Goal: Check status: Check status

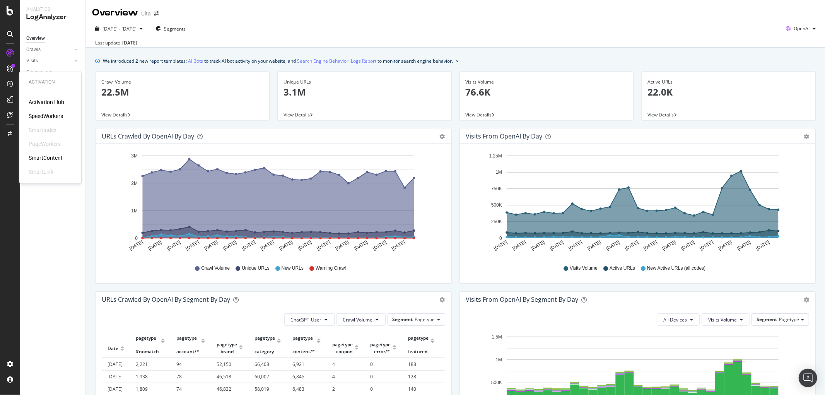
click at [53, 114] on div "SpeedWorkers" at bounding box center [46, 117] width 34 height 8
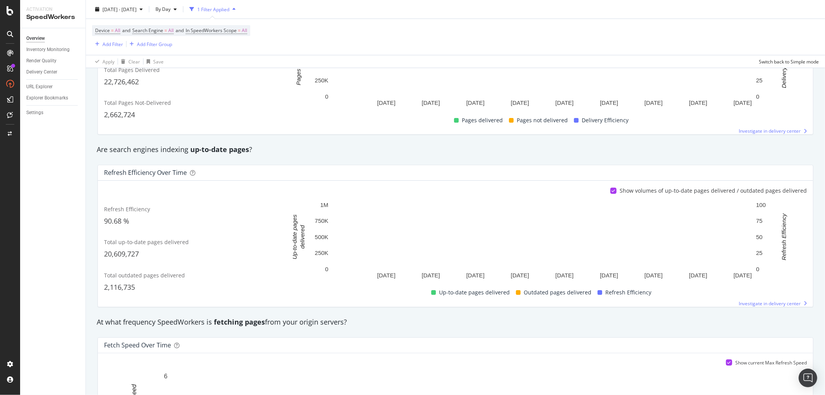
scroll to position [430, 0]
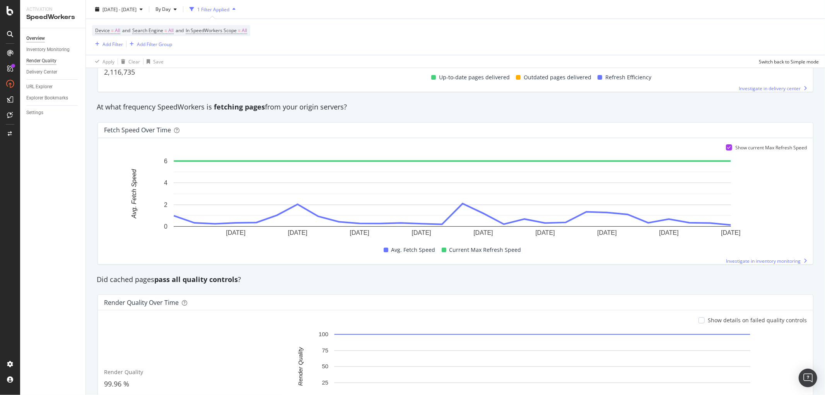
click at [44, 62] on div "Render Quality" at bounding box center [41, 61] width 30 height 8
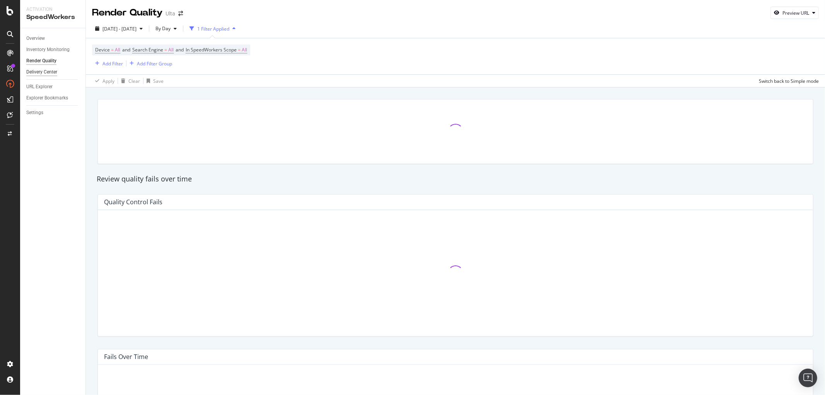
click at [47, 70] on div "Delivery Center" at bounding box center [41, 72] width 31 height 8
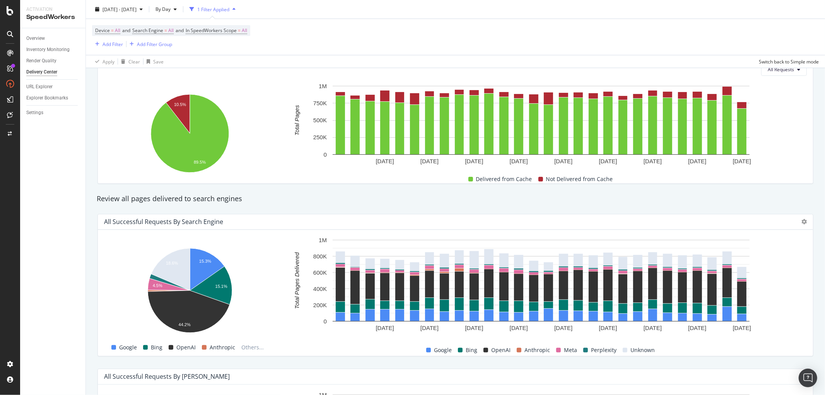
scroll to position [71, 0]
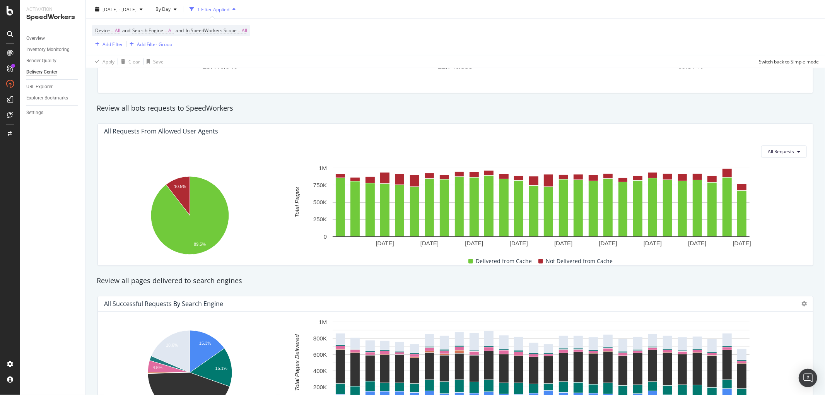
click at [40, 41] on div "Overview" at bounding box center [35, 38] width 19 height 8
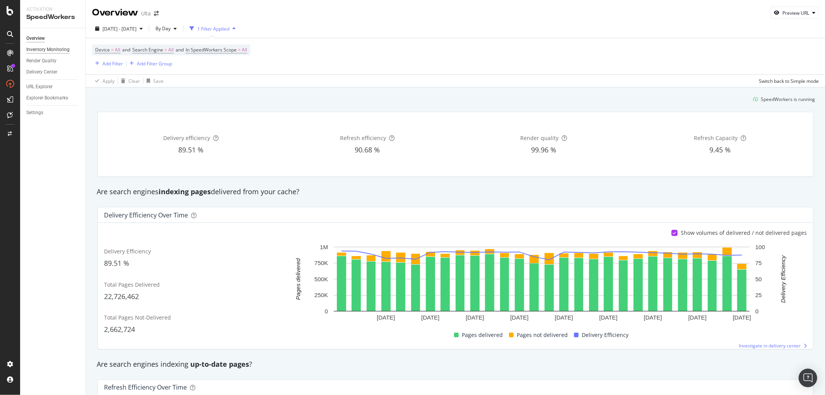
click at [42, 50] on div "Inventory Monitoring" at bounding box center [47, 50] width 43 height 8
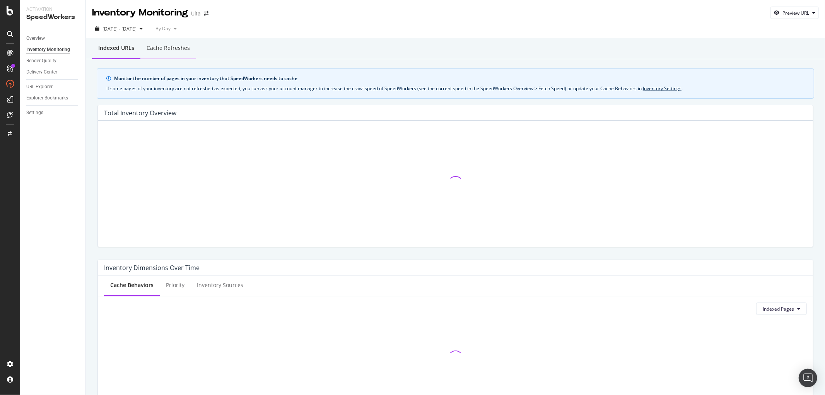
click at [176, 44] on div "Cache refreshes" at bounding box center [168, 48] width 43 height 8
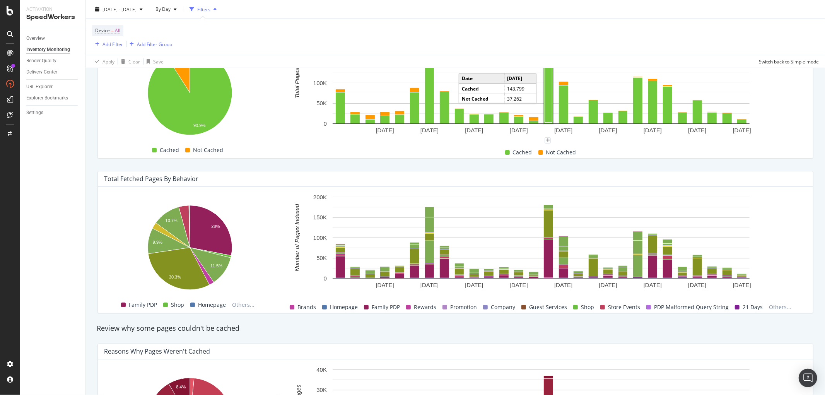
scroll to position [215, 0]
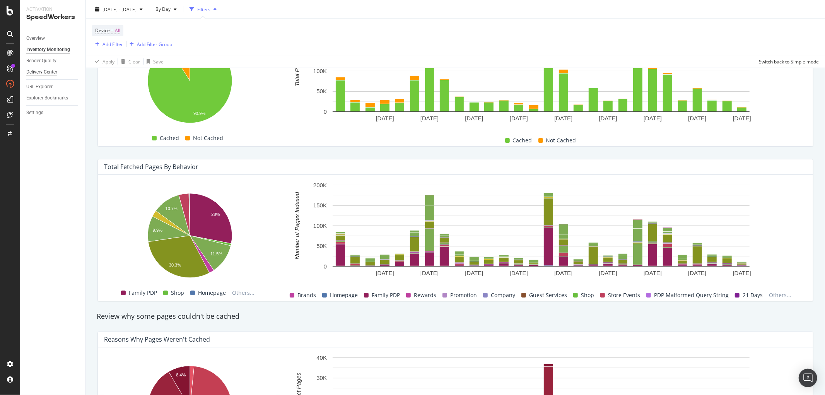
click at [39, 72] on div "Delivery Center" at bounding box center [41, 72] width 31 height 8
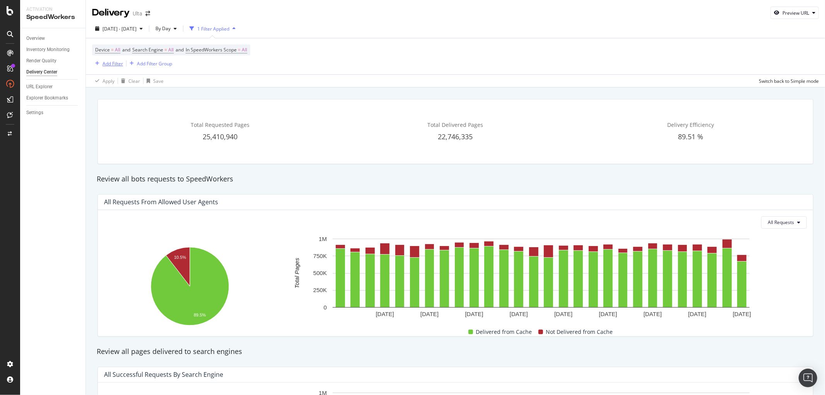
click at [119, 65] on div "Add Filter" at bounding box center [113, 63] width 21 height 7
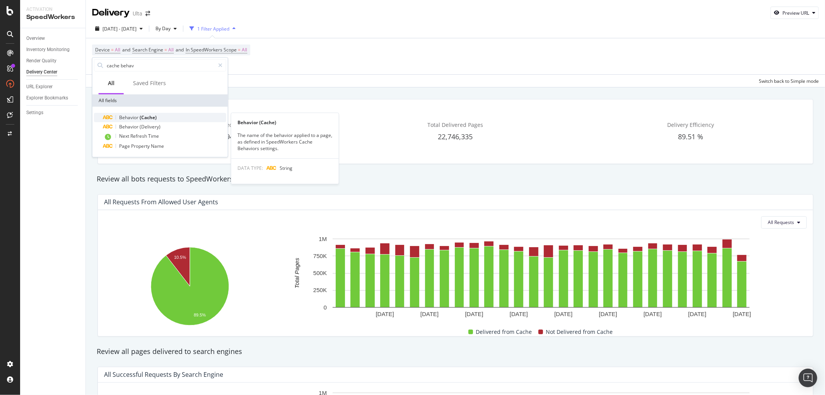
type input "cache behav"
click at [140, 118] on span "(Cache)" at bounding box center [148, 117] width 17 height 7
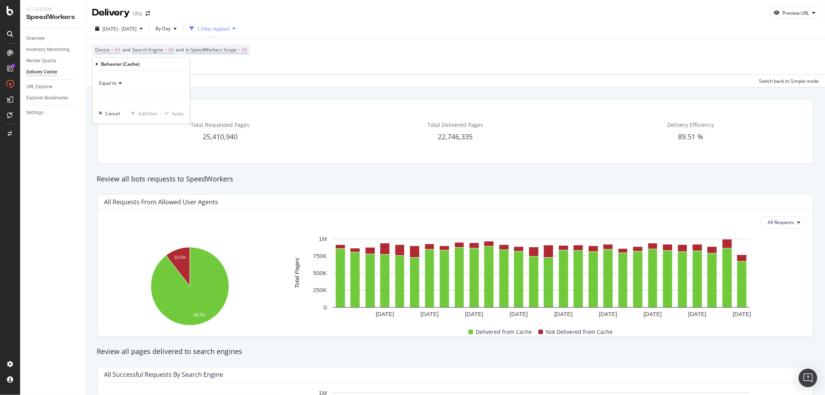
click at [117, 86] on div "Equal to" at bounding box center [141, 83] width 85 height 12
drag, startPoint x: 129, startPoint y: 99, endPoint x: 142, endPoint y: 102, distance: 13.1
click at [129, 99] on div "Equal to" at bounding box center [142, 99] width 83 height 10
click at [143, 103] on div at bounding box center [141, 97] width 85 height 12
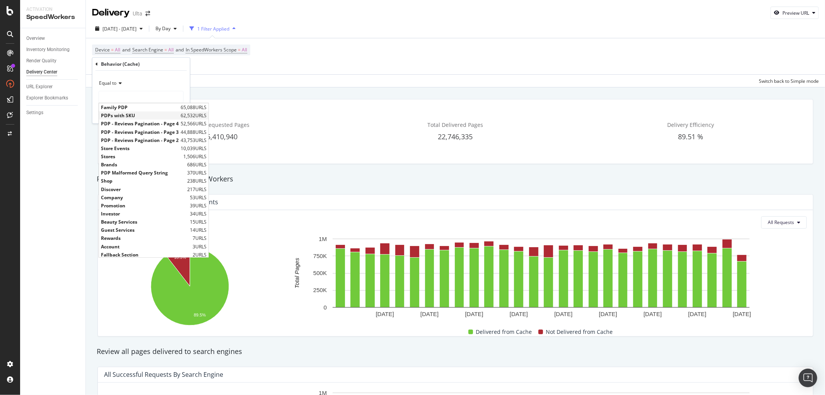
click at [130, 116] on span "PDPs with SKU" at bounding box center [140, 115] width 78 height 7
type input "PDPs with SKU"
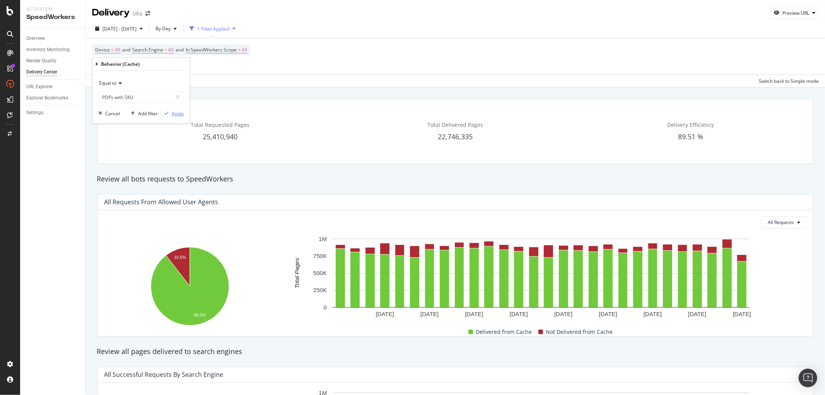
click at [174, 115] on div "Apply" at bounding box center [178, 113] width 12 height 7
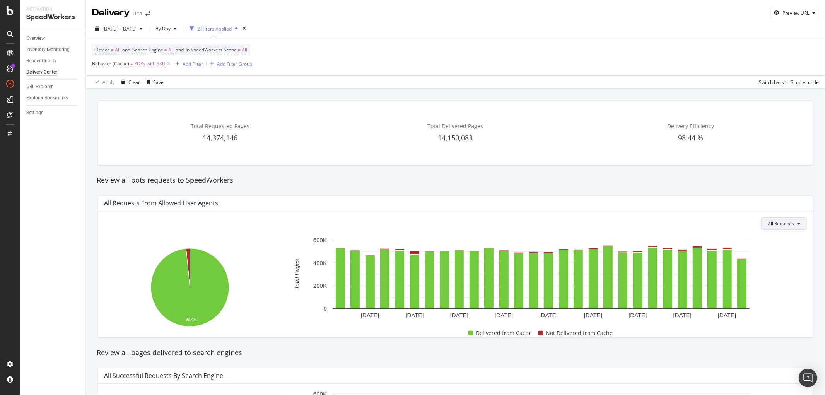
click at [780, 222] on span "All Requests" at bounding box center [781, 223] width 26 height 7
click at [784, 251] on span "Delivered" at bounding box center [789, 254] width 30 height 7
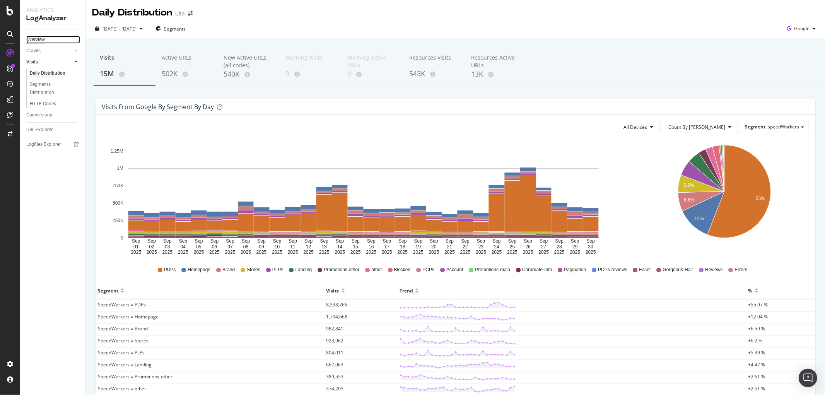
click at [34, 39] on div "Overview" at bounding box center [35, 40] width 19 height 8
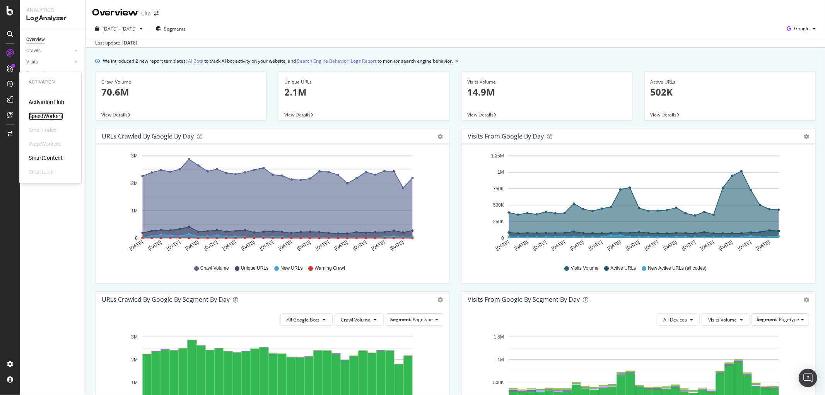
click at [48, 113] on div "SpeedWorkers" at bounding box center [46, 117] width 34 height 8
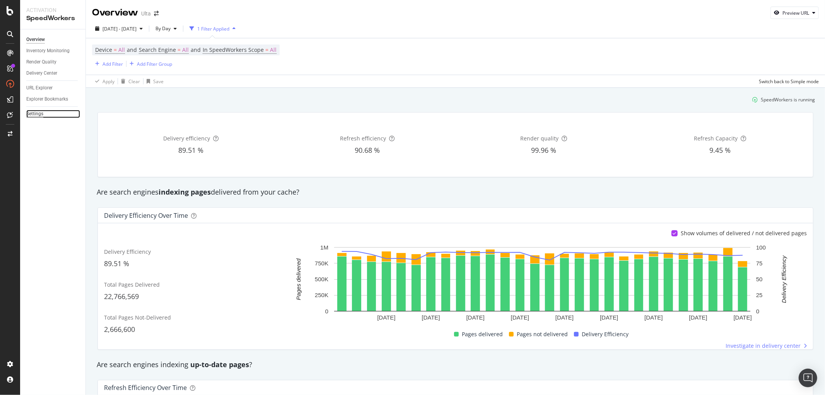
click at [36, 110] on div "Settings" at bounding box center [34, 114] width 17 height 8
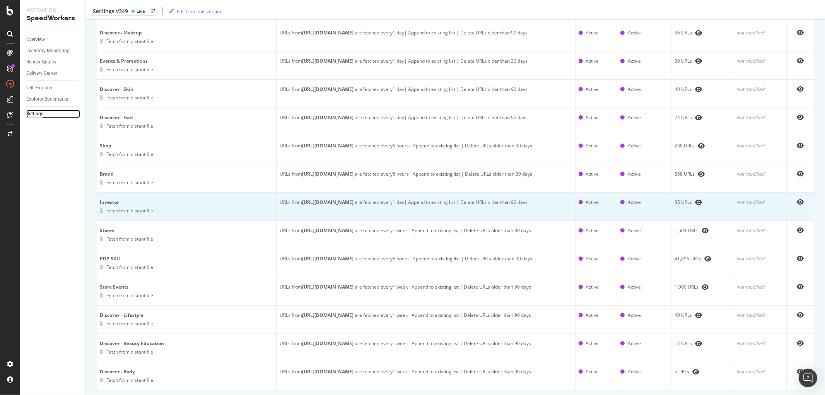
scroll to position [387, 0]
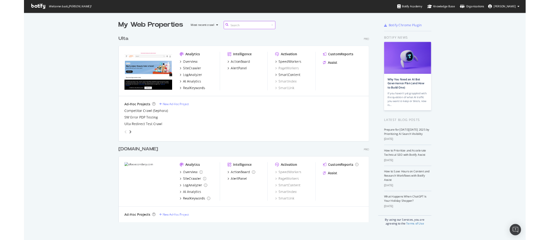
scroll to position [388, 813]
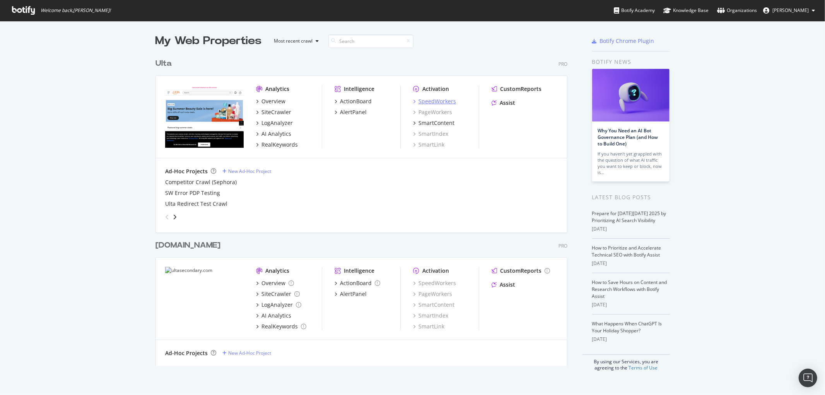
click at [439, 101] on div "SpeedWorkers" at bounding box center [438, 102] width 38 height 8
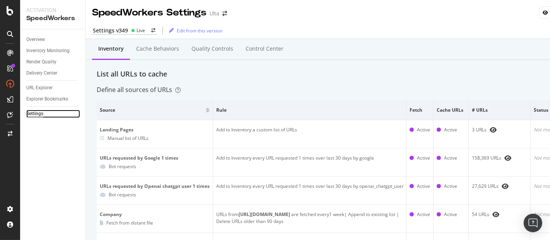
scroll to position [387, 0]
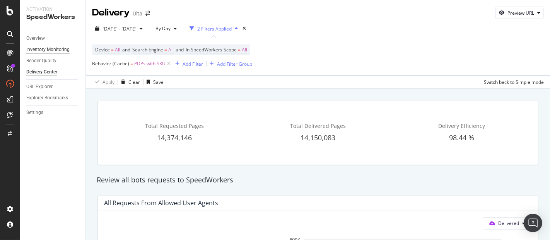
click at [56, 50] on div "Inventory Monitoring" at bounding box center [47, 50] width 43 height 8
click at [56, 51] on div "Inventory Monitoring" at bounding box center [47, 50] width 43 height 8
click at [46, 50] on div "Inventory Monitoring" at bounding box center [47, 50] width 43 height 8
